Goal: Find specific page/section: Find specific page/section

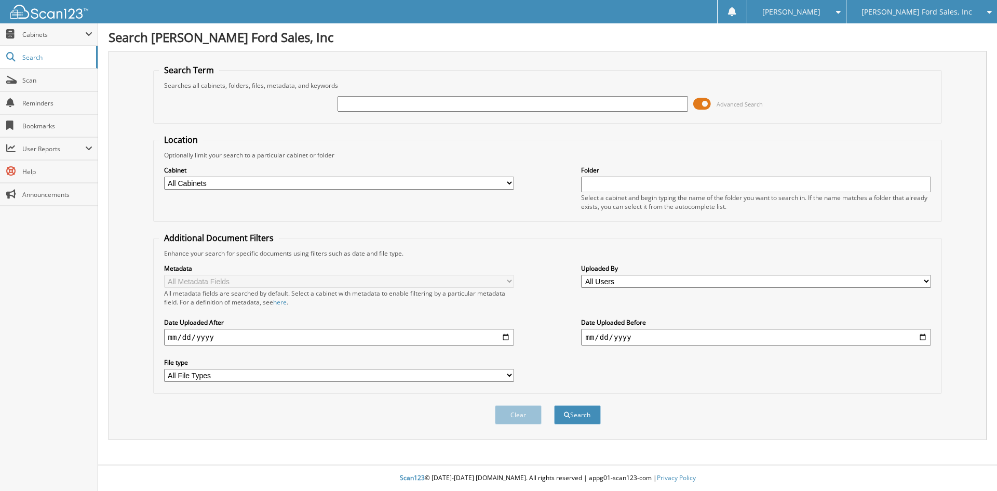
click at [932, 11] on span "[PERSON_NAME] Ford Sales, Inc" at bounding box center [916, 12] width 111 height 6
click at [922, 34] on link "[PERSON_NAME] Kia" at bounding box center [921, 32] width 151 height 18
type input "60918"
click at [554, 405] on button "Search" at bounding box center [577, 414] width 47 height 19
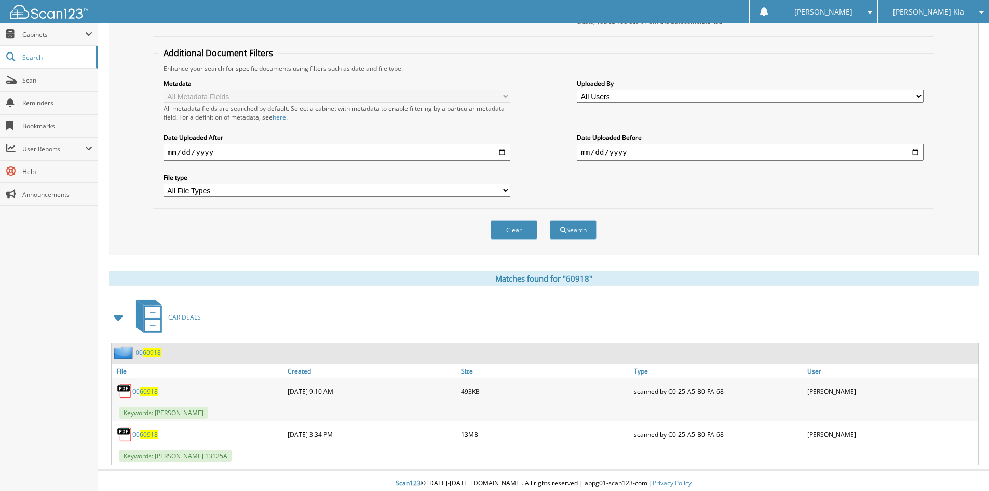
scroll to position [191, 0]
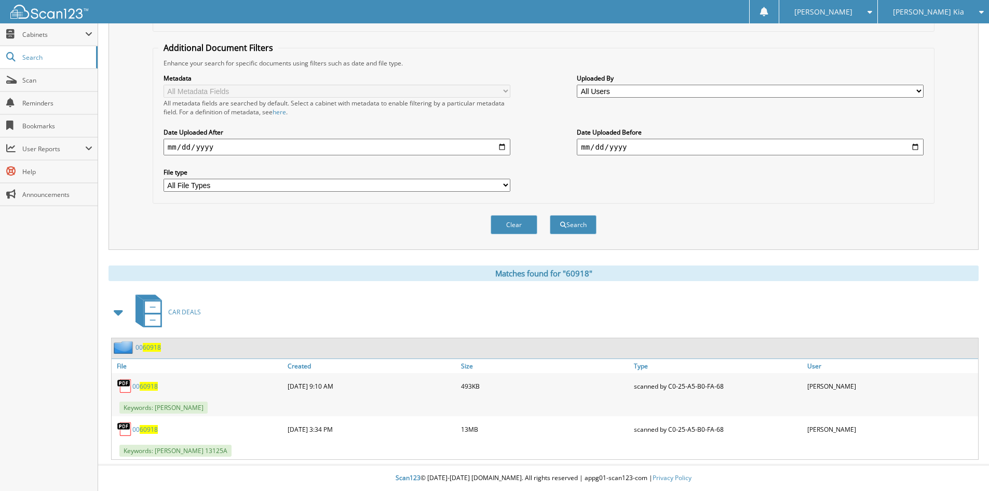
click at [147, 346] on span "60918" at bounding box center [152, 347] width 18 height 9
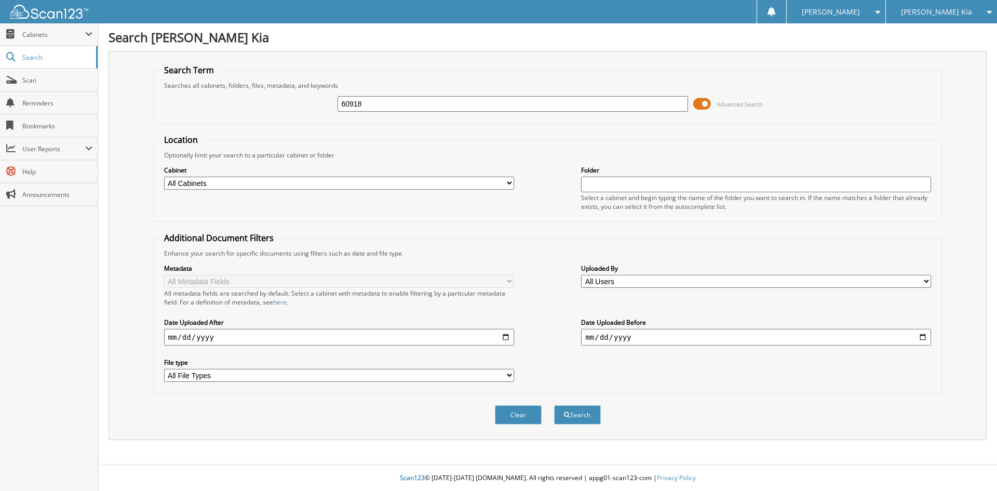
type input "60918"
click at [554, 405] on button "Search" at bounding box center [577, 414] width 47 height 19
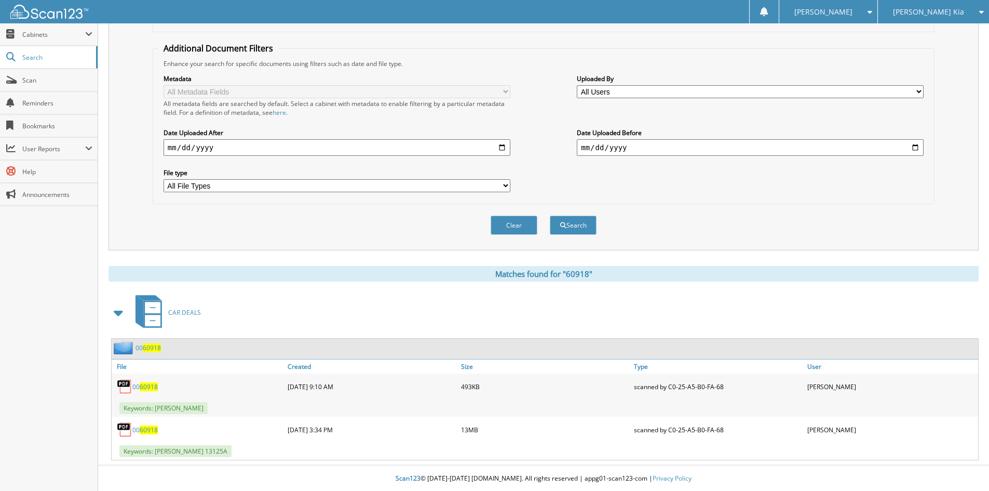
scroll to position [191, 0]
click at [148, 344] on span "60918" at bounding box center [152, 347] width 18 height 9
